Goal: Information Seeking & Learning: Learn about a topic

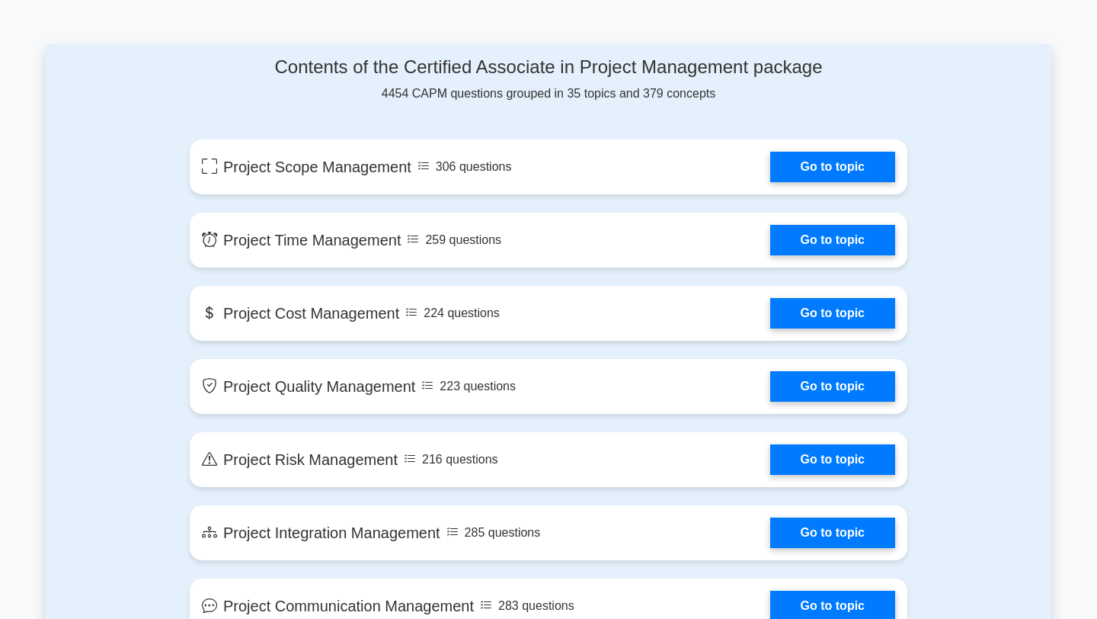
scroll to position [763, 0]
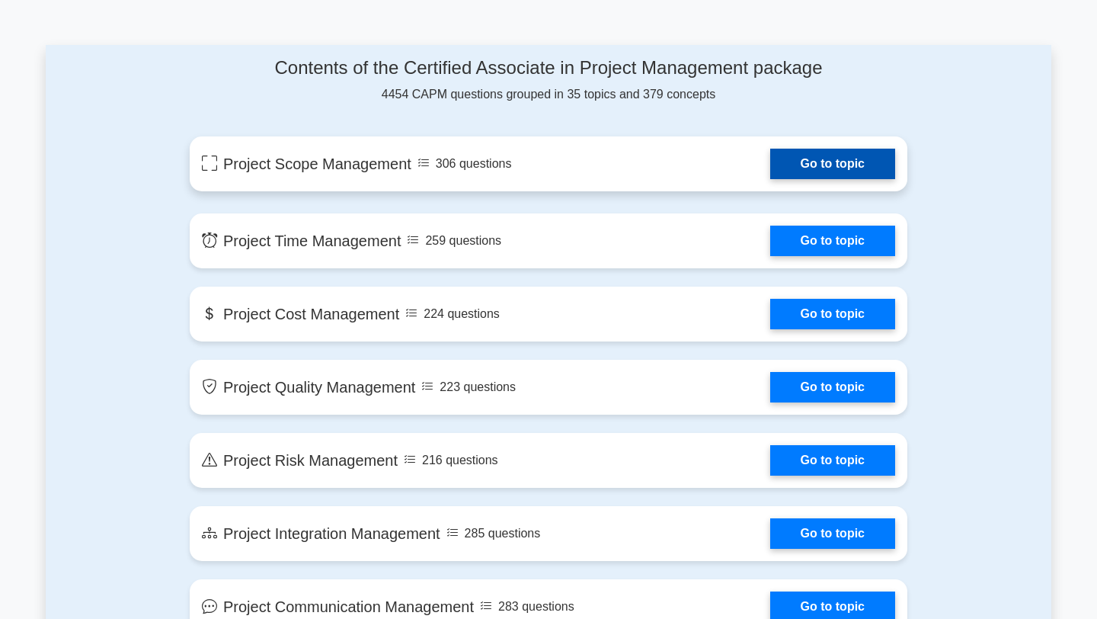
click at [802, 158] on link "Go to topic" at bounding box center [832, 164] width 125 height 30
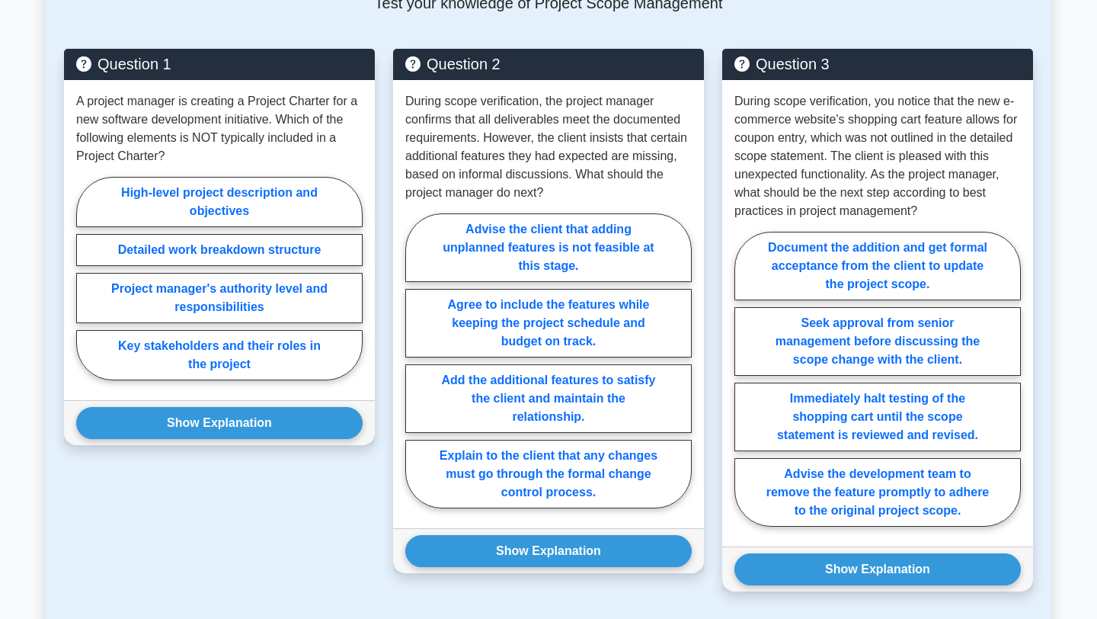
scroll to position [792, 0]
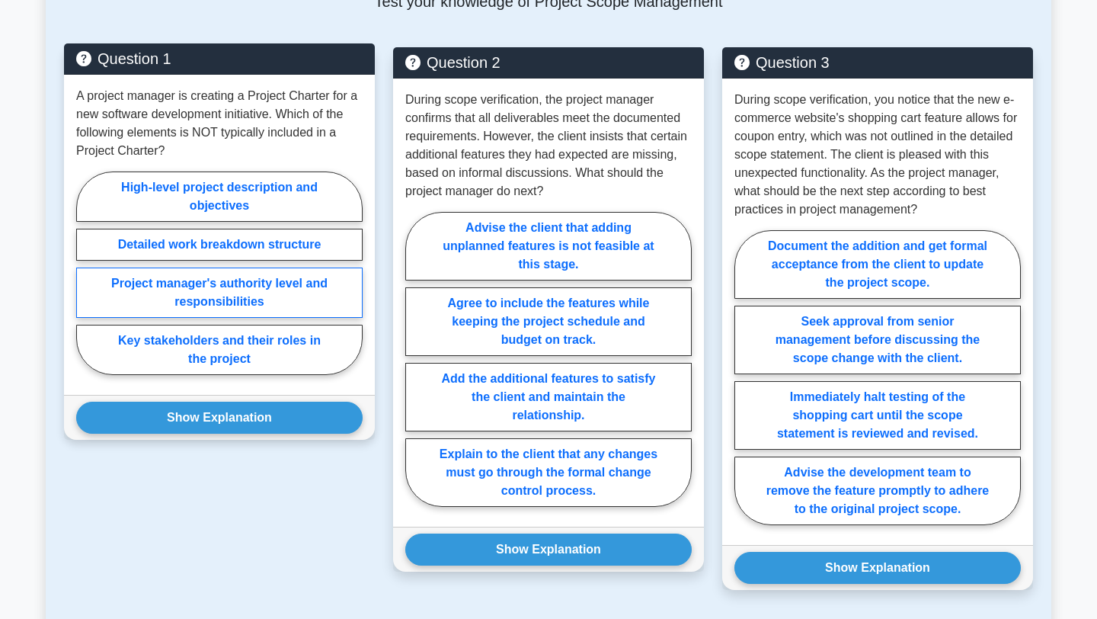
click at [270, 292] on label "Project manager's authority level and responsibilities" at bounding box center [219, 292] width 286 height 50
click at [86, 283] on input "Project manager's authority level and responsibilities" at bounding box center [81, 278] width 10 height 10
radio input "true"
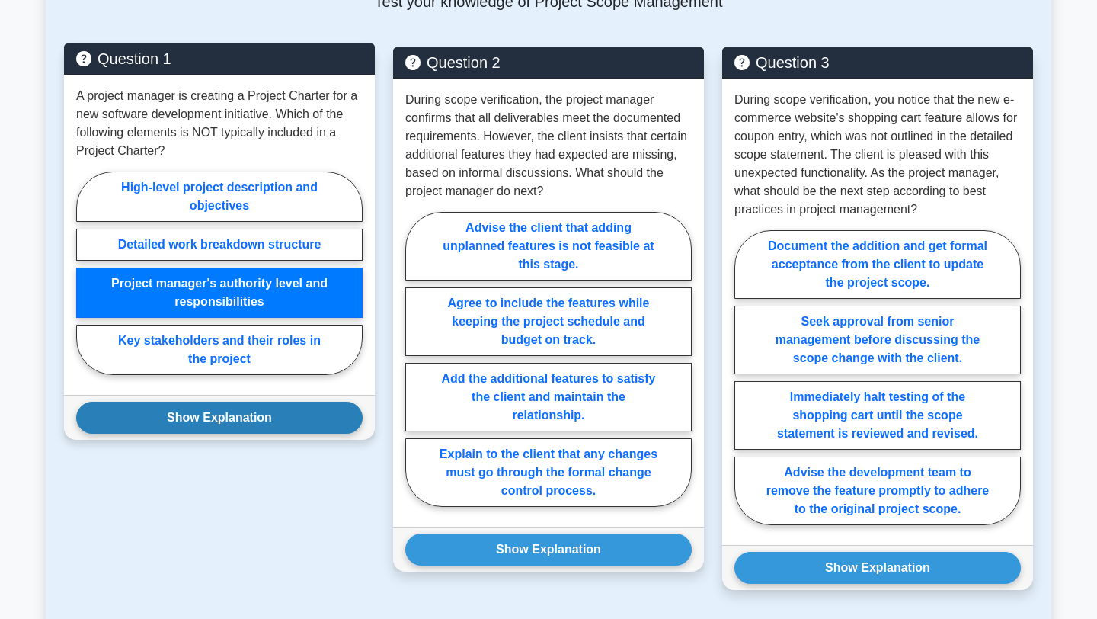
click at [200, 418] on button "Show Explanation" at bounding box center [219, 417] width 286 height 32
